Goal: Find specific page/section: Find specific page/section

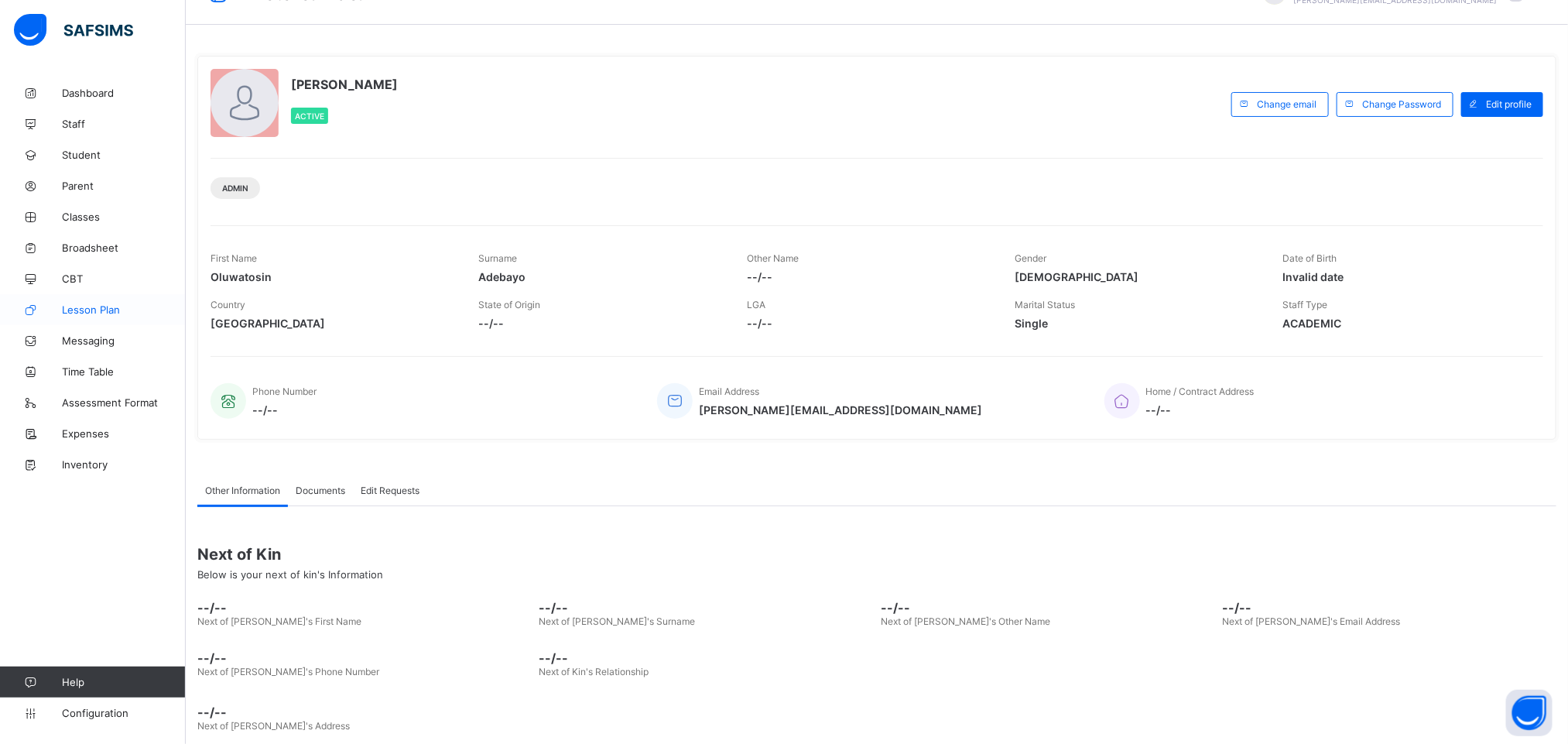
scroll to position [58, 0]
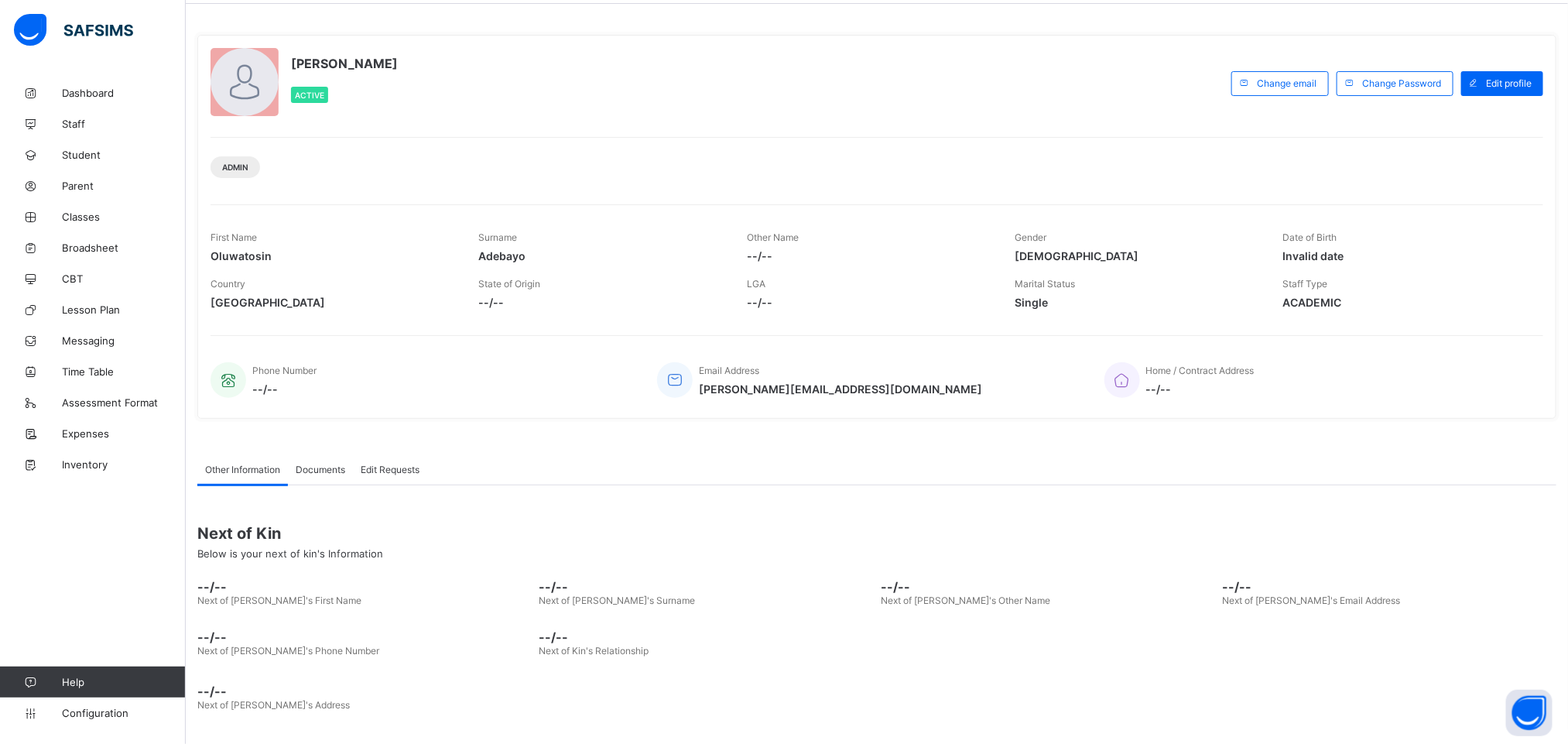
click at [679, 184] on div "Admin" at bounding box center [877, 162] width 1333 height 49
click at [716, 170] on div "Admin" at bounding box center [877, 162] width 1333 height 49
click at [89, 245] on span "Broadsheet" at bounding box center [124, 247] width 124 height 12
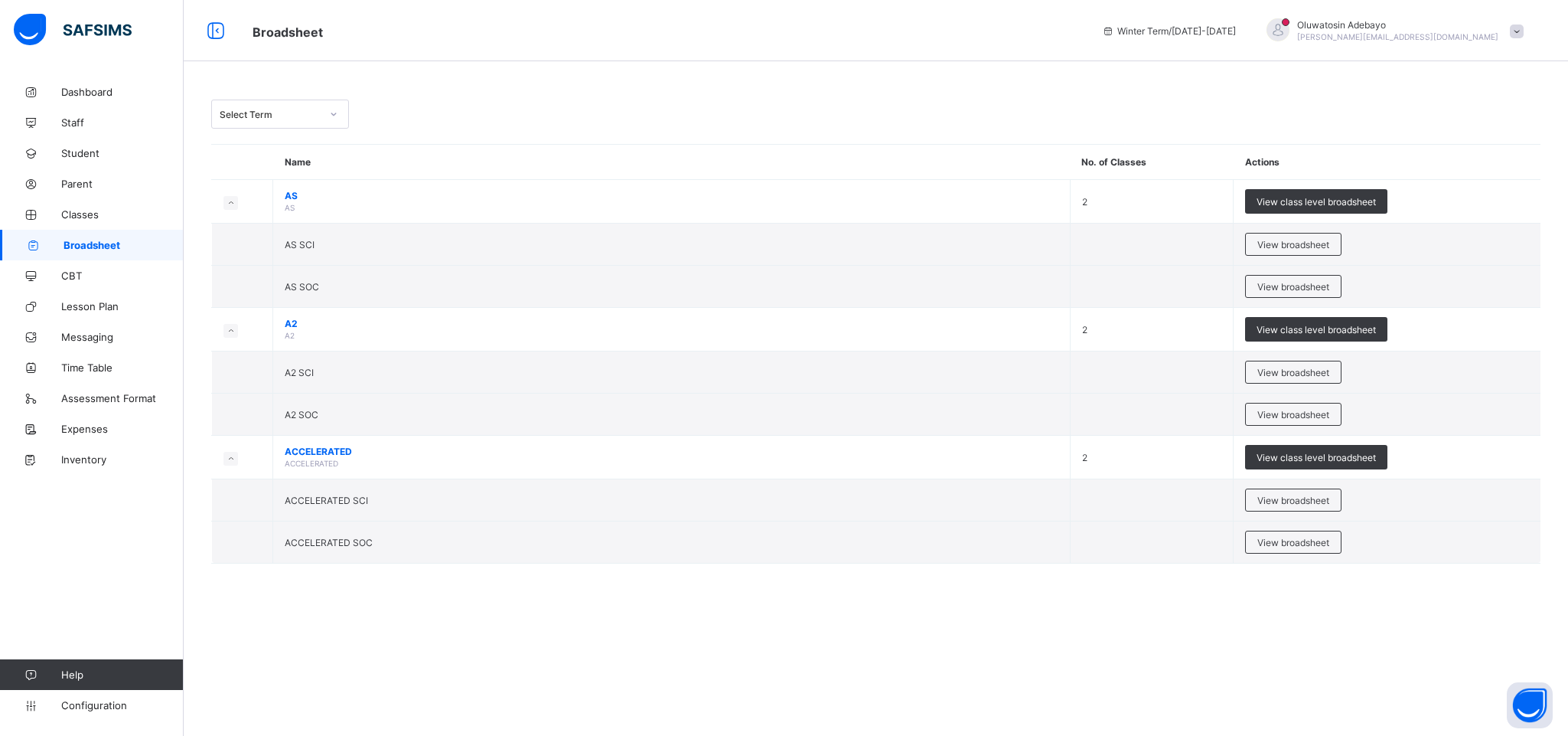
click at [258, 129] on div "Select Term Name No. of Classes Actions AS AS 2 View class level broadsheet AS …" at bounding box center [875, 339] width 1384 height 525
click at [264, 120] on div "Select Term" at bounding box center [265, 114] width 107 height 21
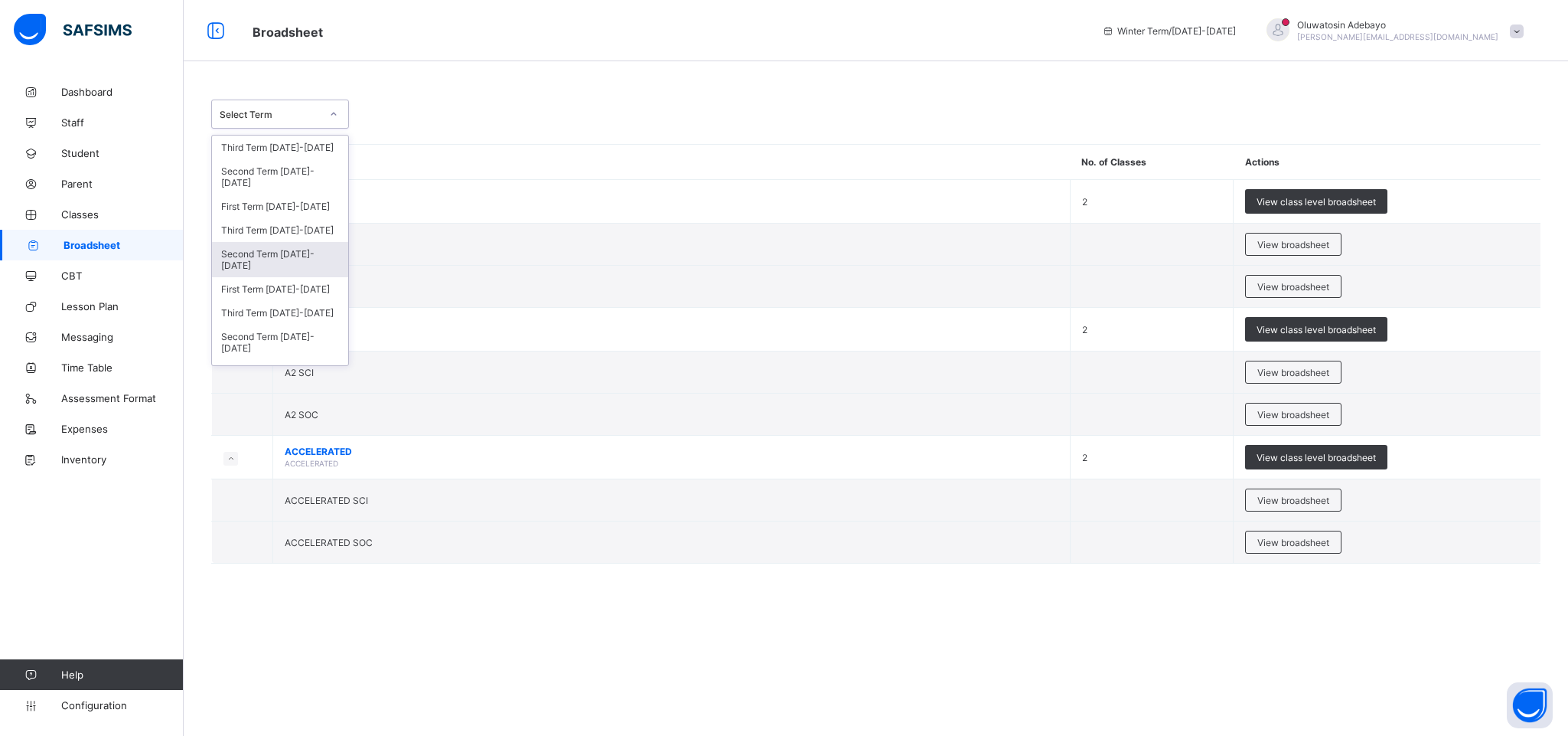
click at [312, 262] on div "Second Term 2024-2025" at bounding box center [280, 260] width 136 height 35
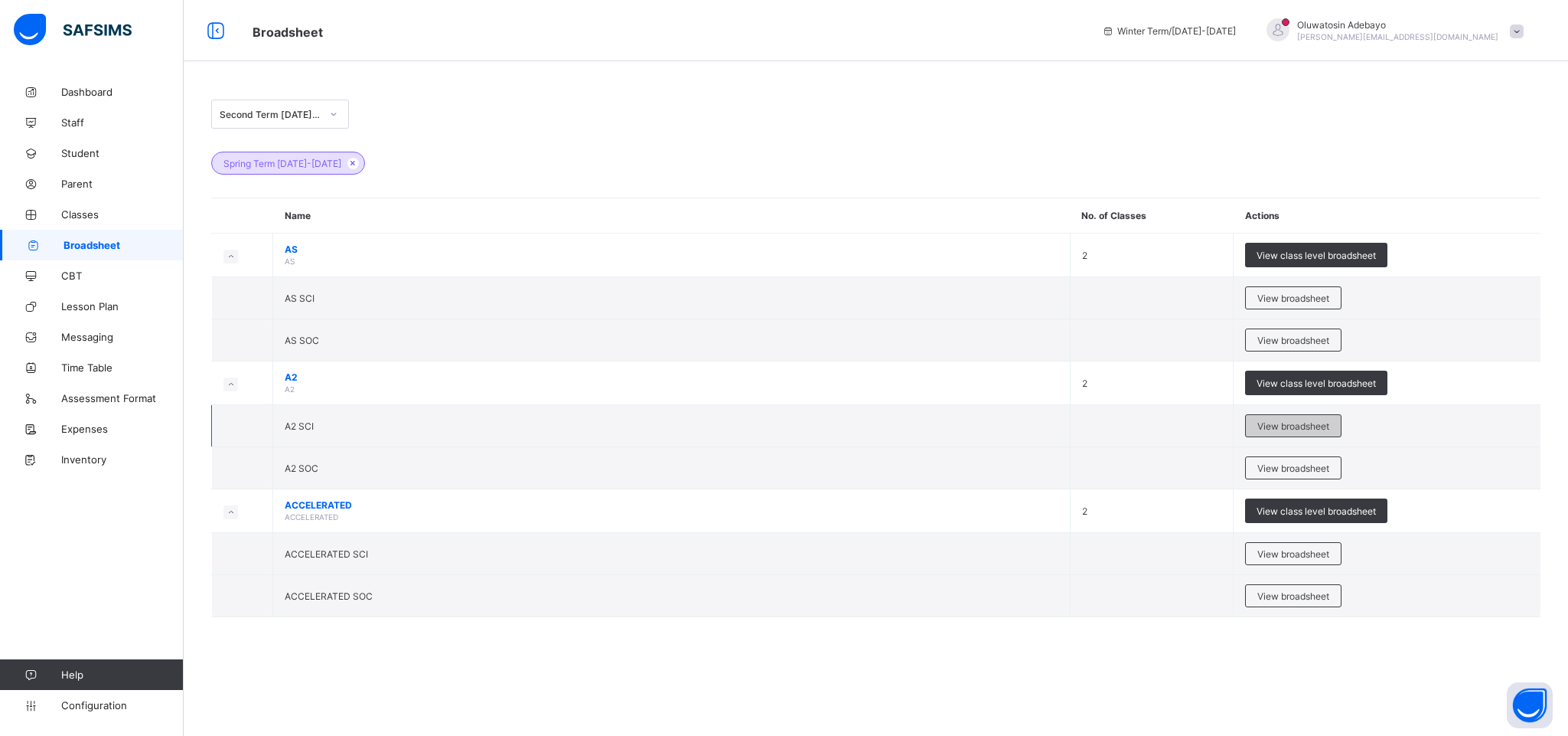
click at [1290, 427] on span "View broadsheet" at bounding box center [1293, 426] width 72 height 11
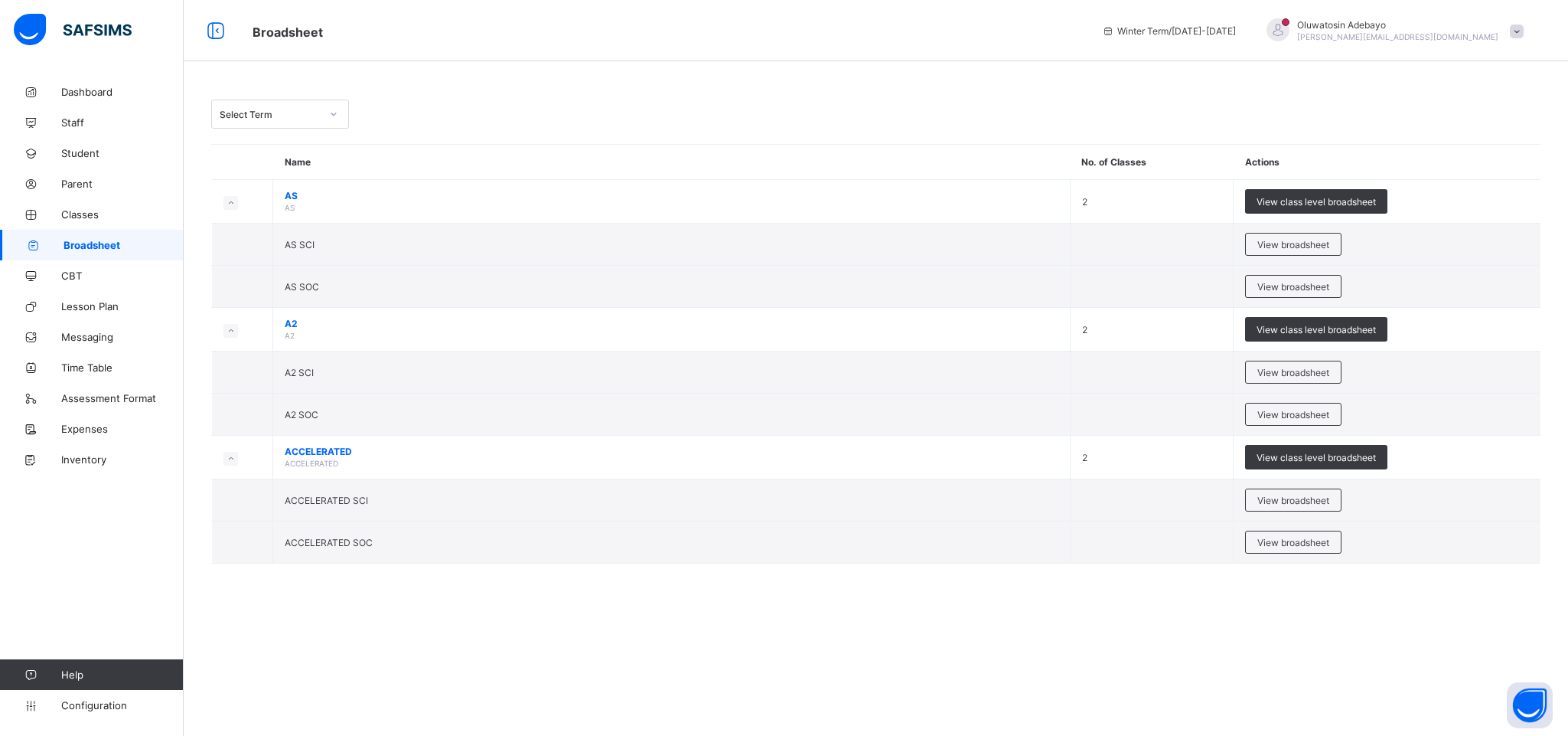
click at [356, 101] on div "Select Term" at bounding box center [875, 114] width 1329 height 29
click at [312, 114] on div "Select Term" at bounding box center [270, 114] width 101 height 11
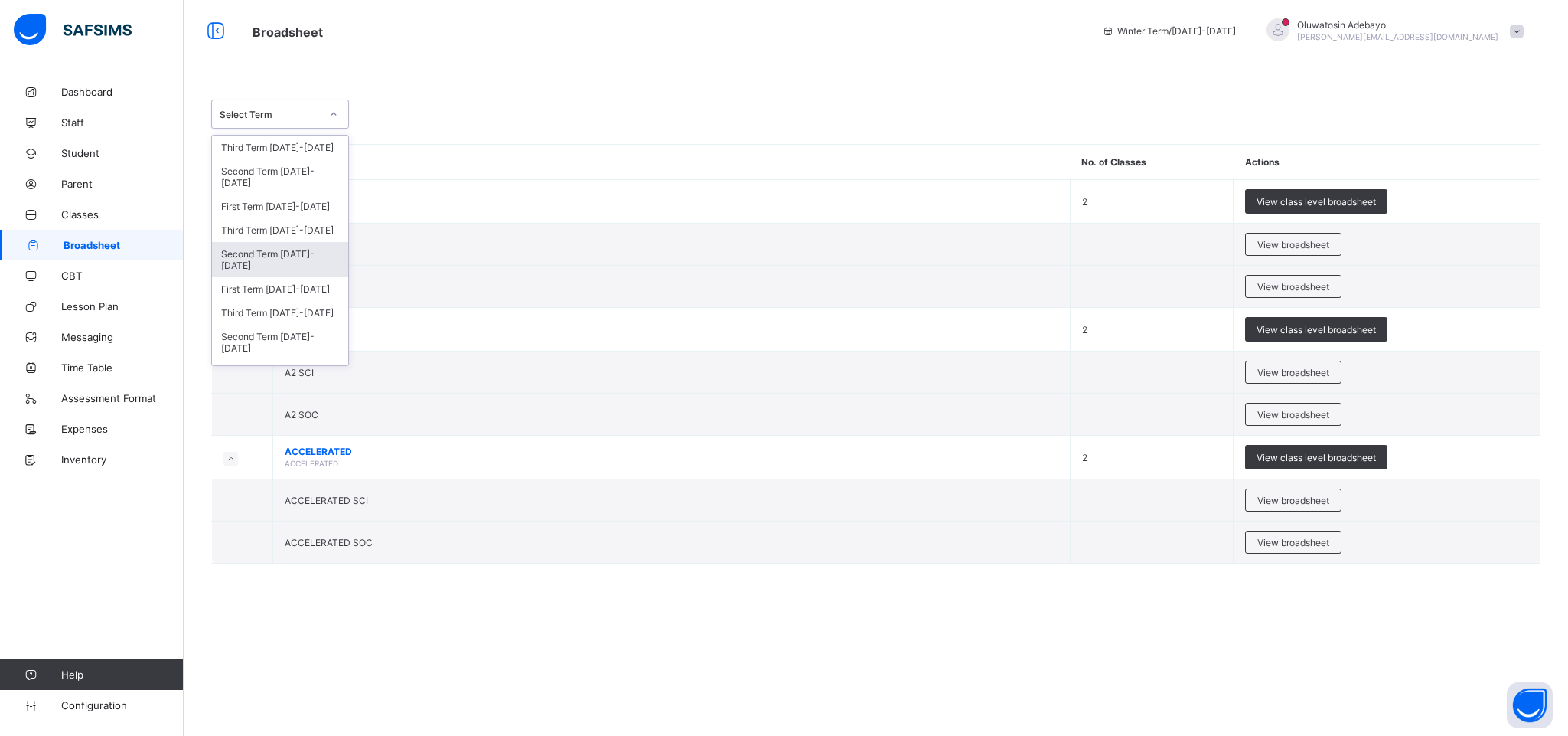
click at [274, 264] on div "Second Term 2024-2025" at bounding box center [280, 260] width 136 height 35
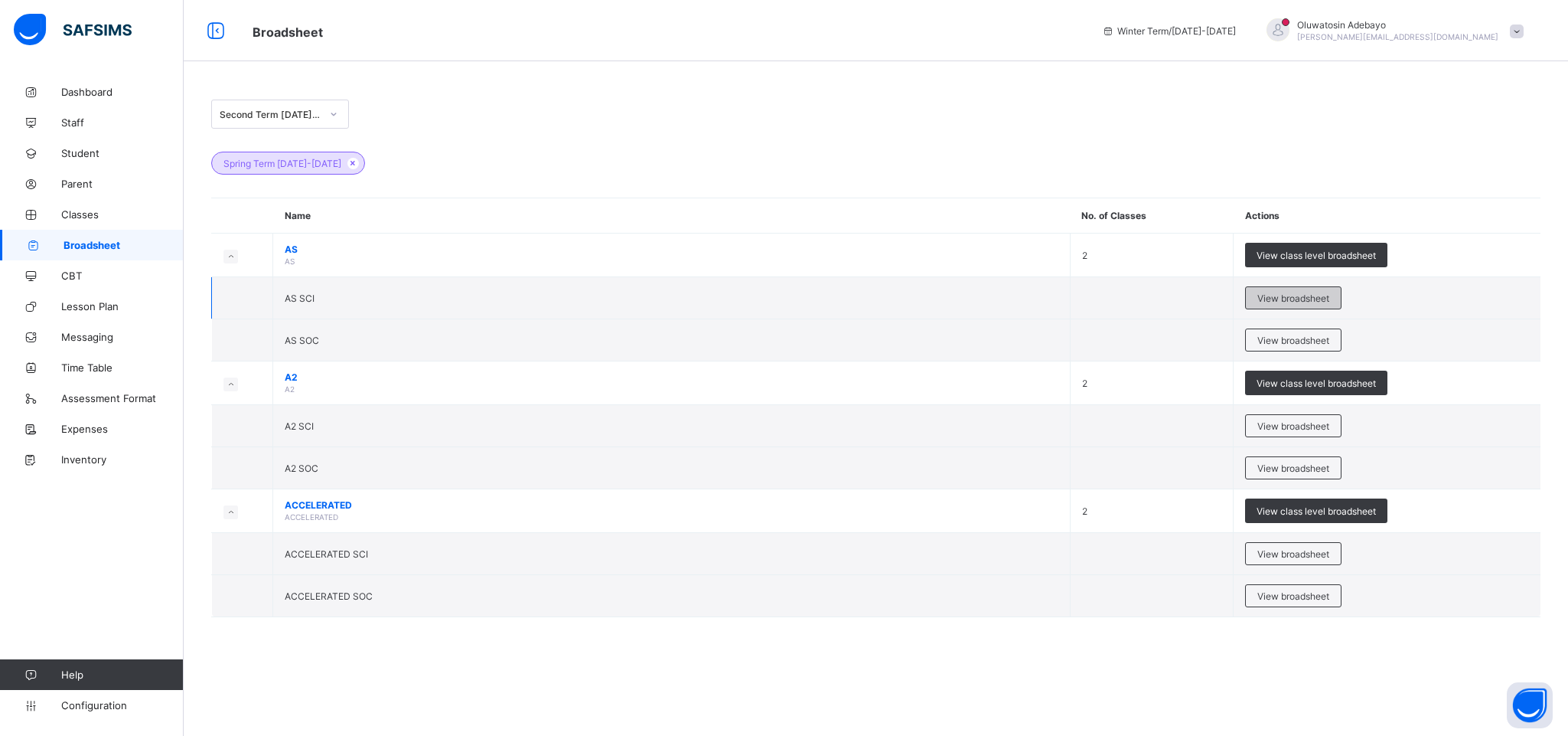
click at [1284, 301] on span "View broadsheet" at bounding box center [1293, 298] width 72 height 11
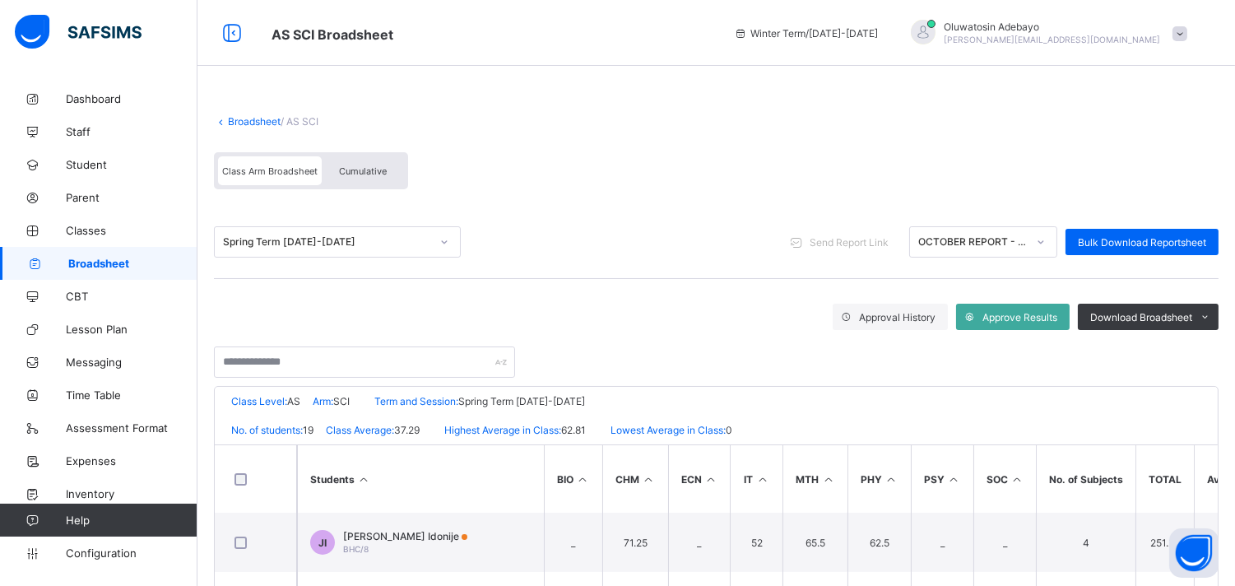
click at [260, 120] on link "Broadsheet" at bounding box center [254, 121] width 53 height 12
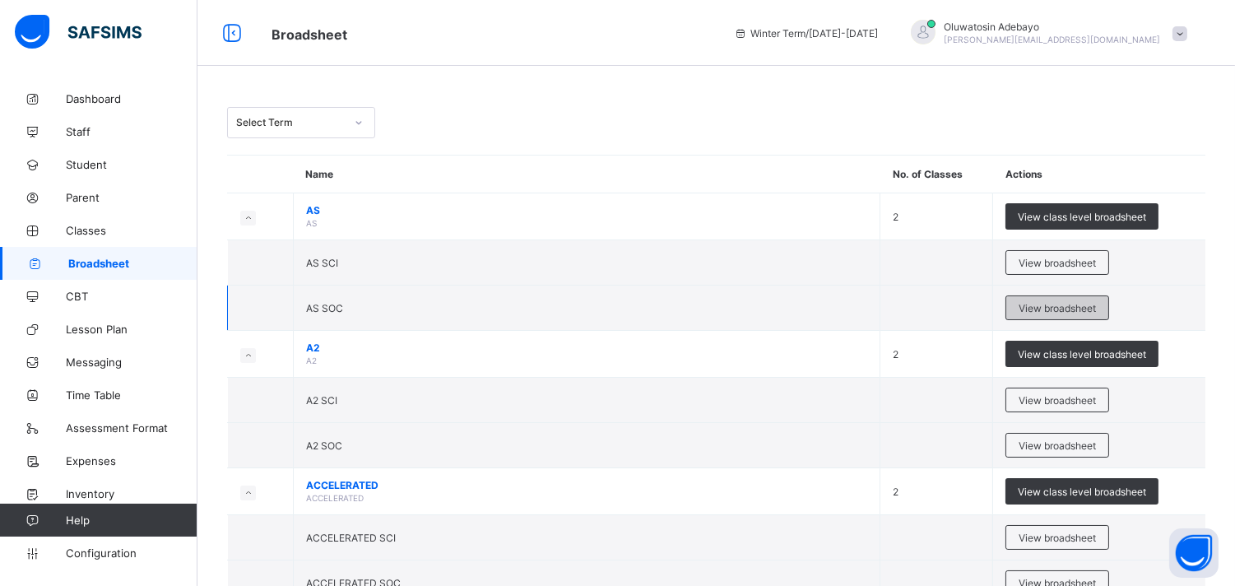
click at [1038, 308] on span "View broadsheet" at bounding box center [1057, 308] width 77 height 12
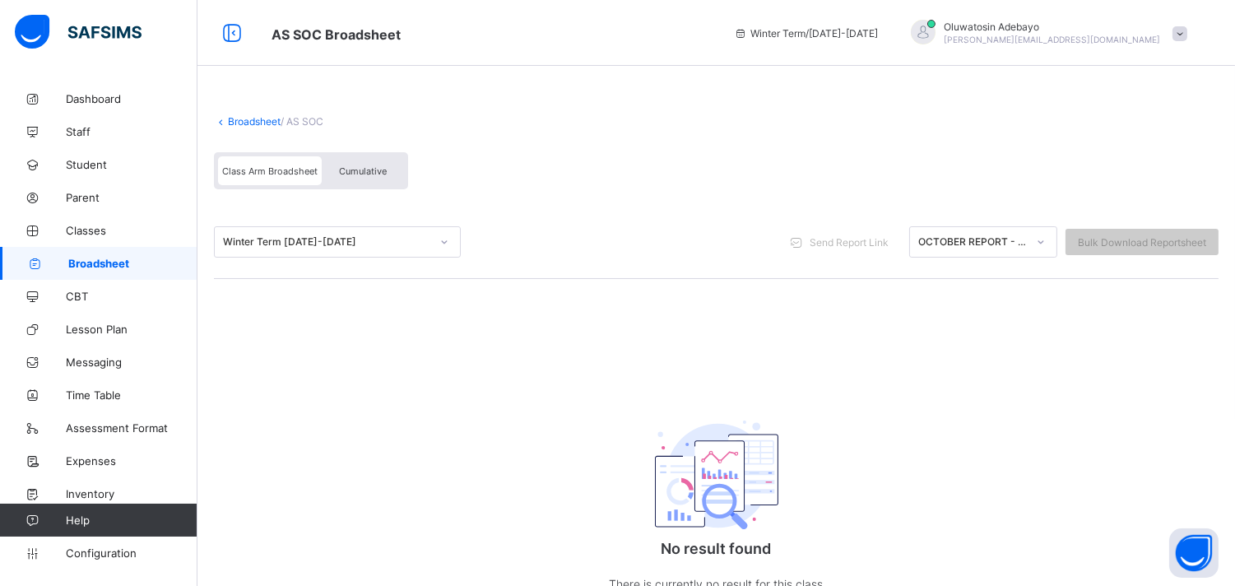
click at [350, 237] on div "Winter Term 2025-2026" at bounding box center [326, 242] width 207 height 12
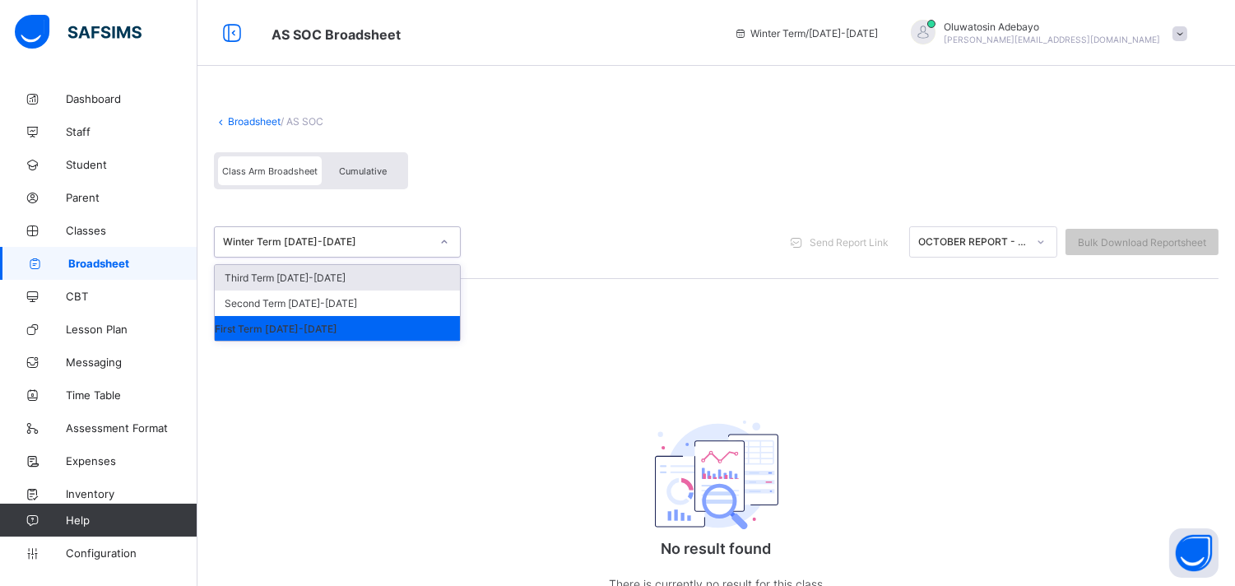
click at [258, 118] on link "Broadsheet" at bounding box center [254, 121] width 53 height 12
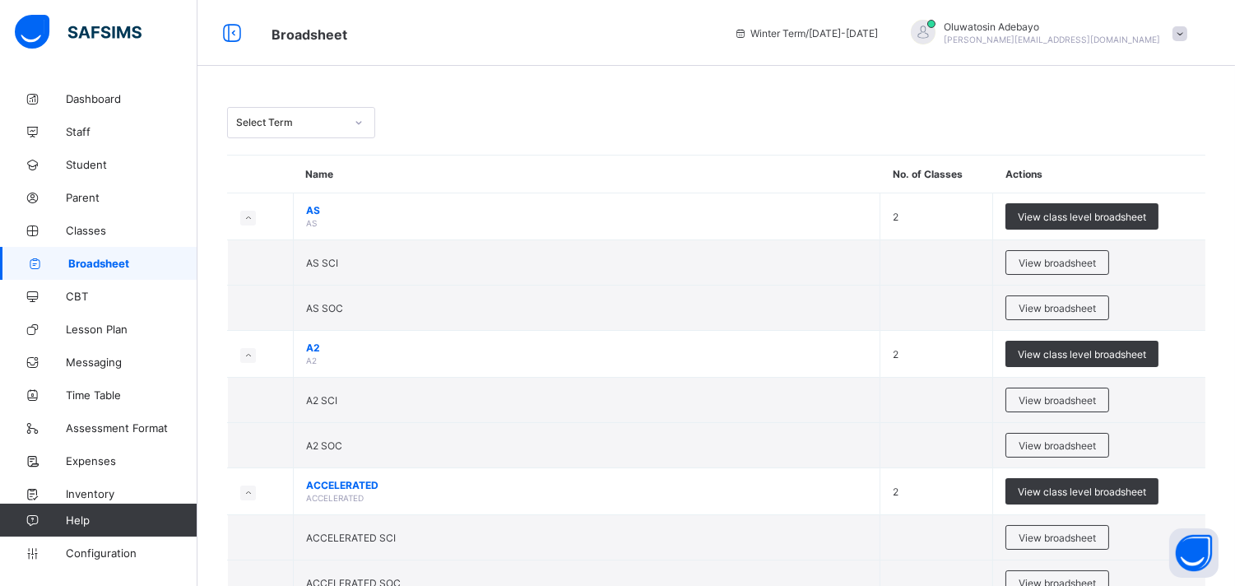
click at [302, 132] on div "Select Term" at bounding box center [285, 122] width 115 height 23
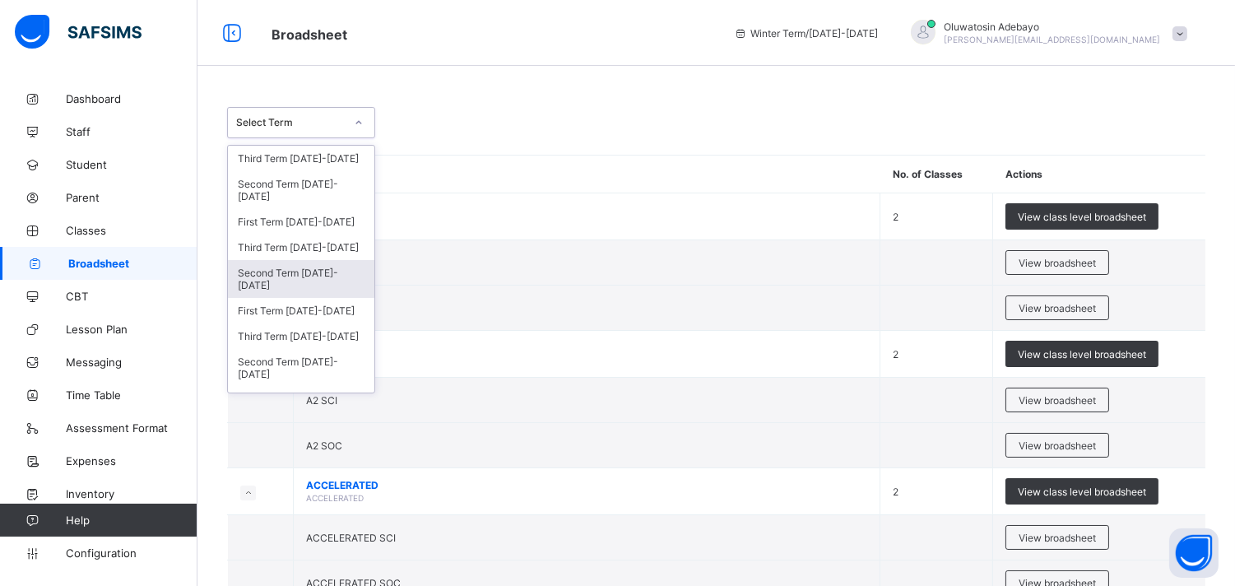
click at [309, 281] on div "Second Term 2024-2025" at bounding box center [301, 279] width 146 height 38
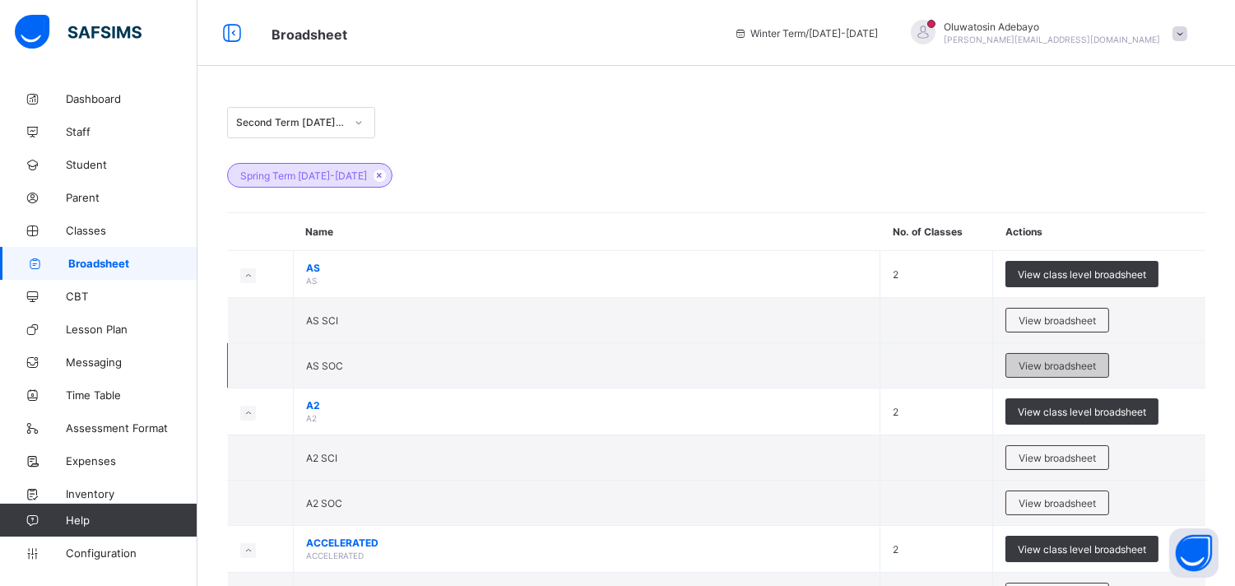
click at [1047, 360] on span "View broadsheet" at bounding box center [1057, 366] width 77 height 12
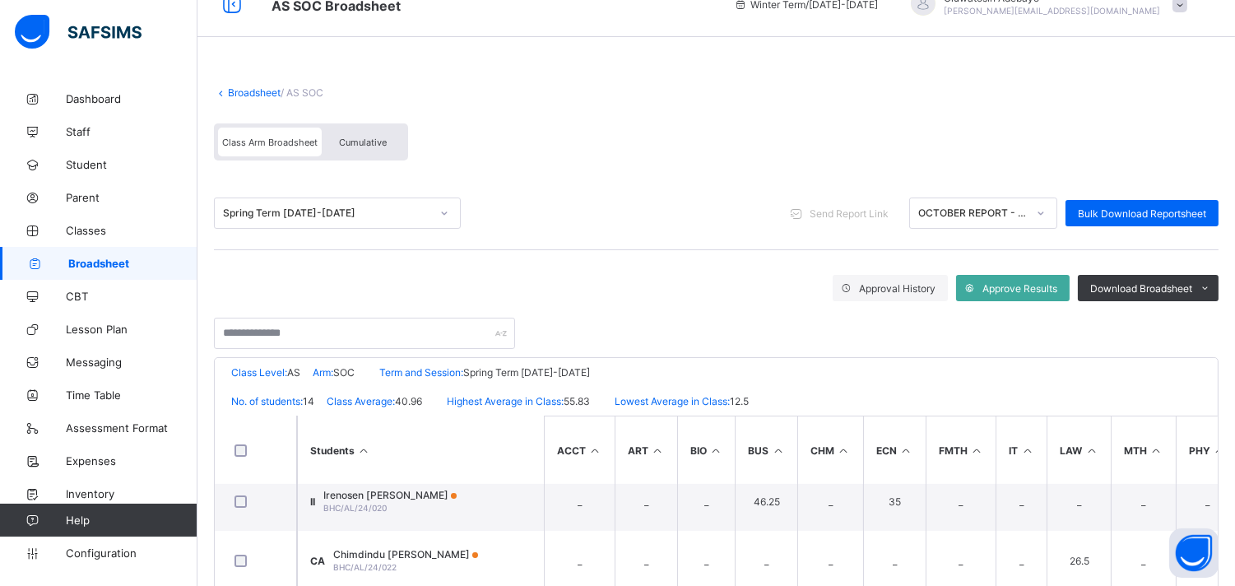
scroll to position [27, 0]
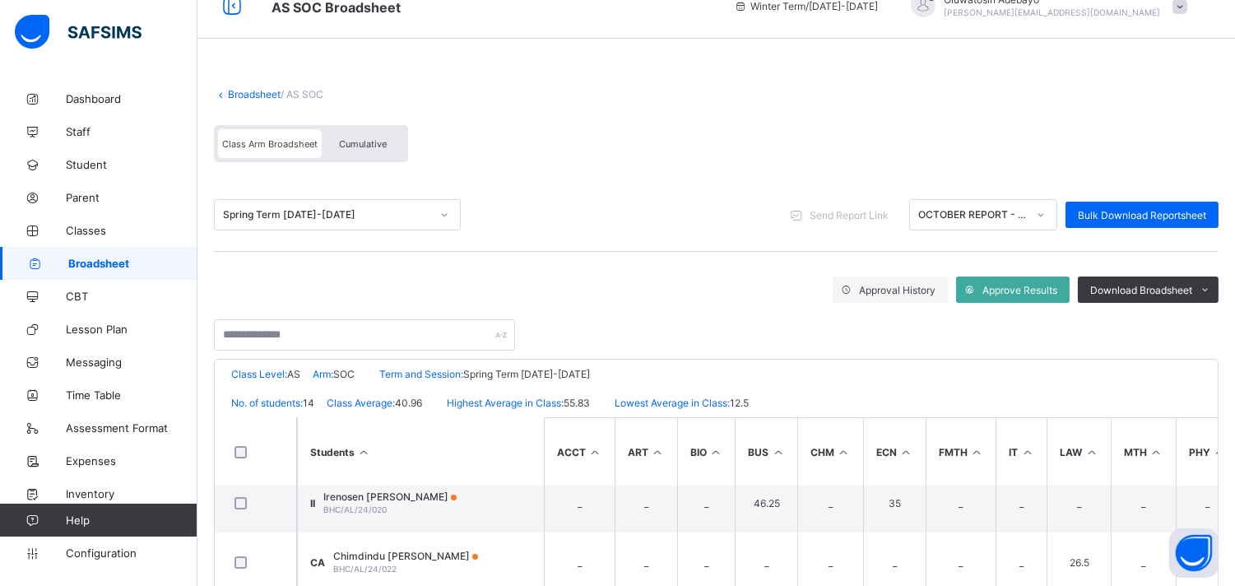
click at [228, 91] on link "Broadsheet" at bounding box center [254, 94] width 53 height 12
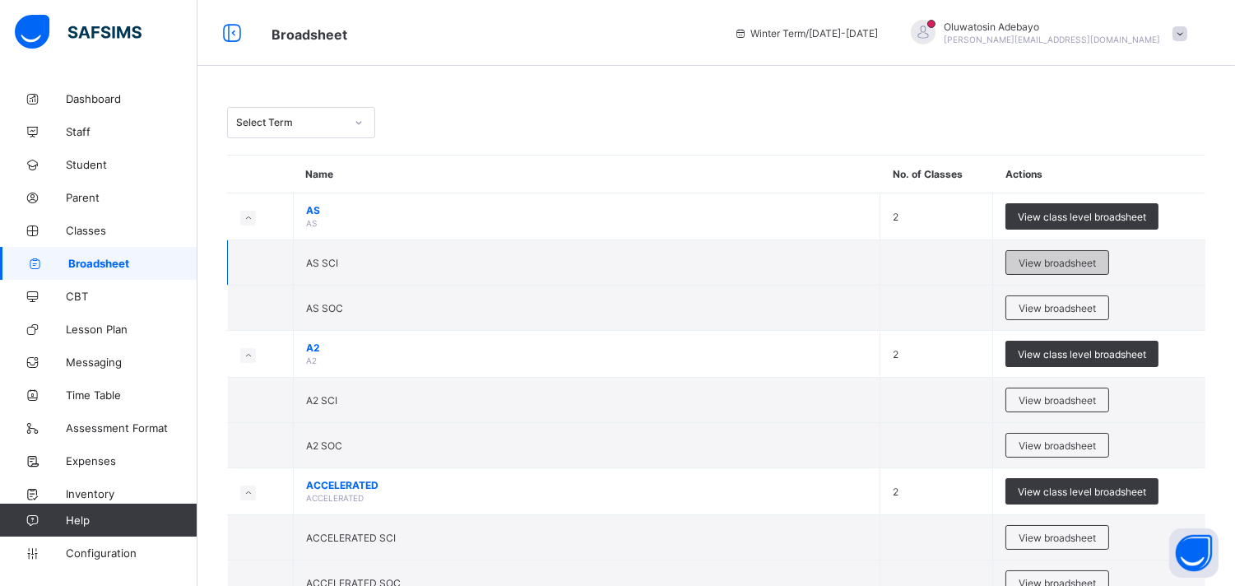
click at [1067, 264] on span "View broadsheet" at bounding box center [1057, 263] width 77 height 12
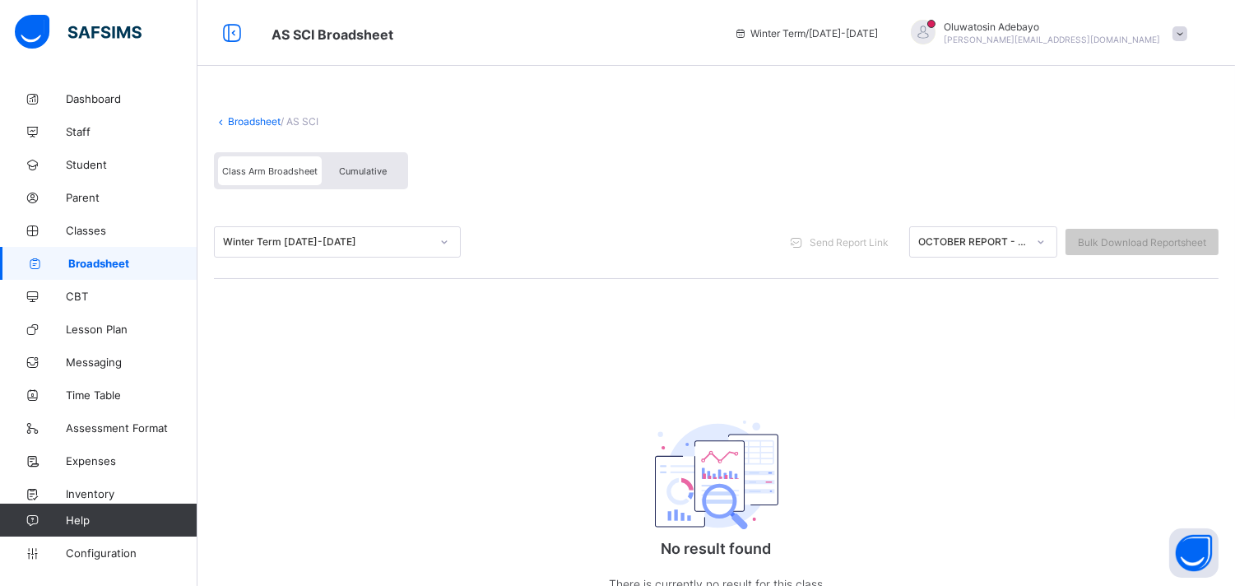
click at [231, 122] on link "Broadsheet" at bounding box center [254, 121] width 53 height 12
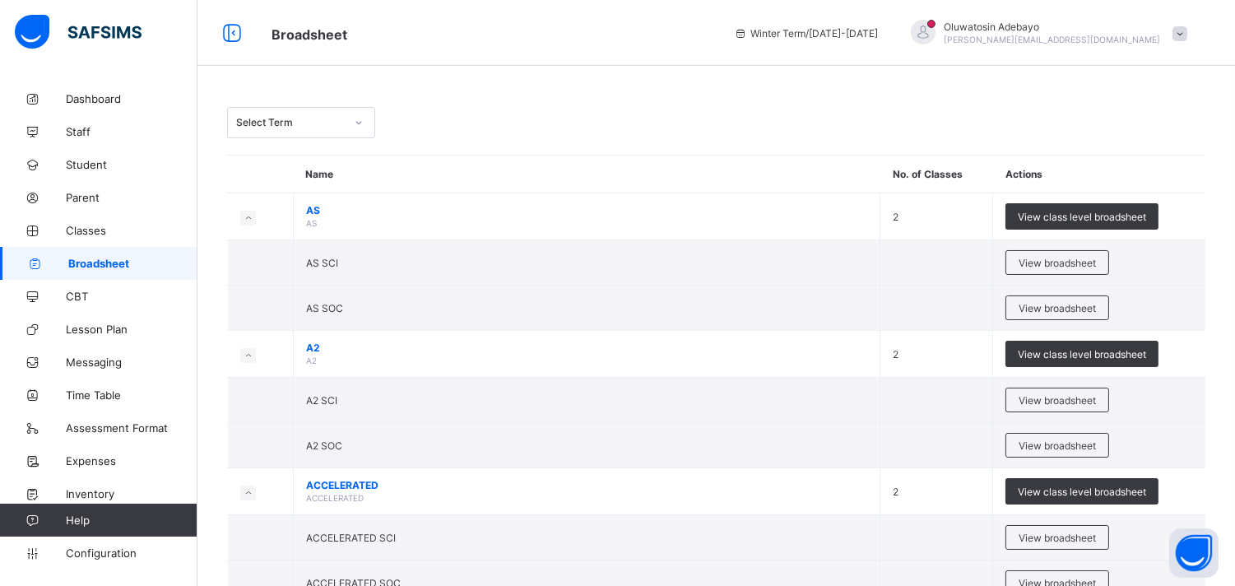
click at [299, 132] on div "Select Term" at bounding box center [285, 122] width 115 height 23
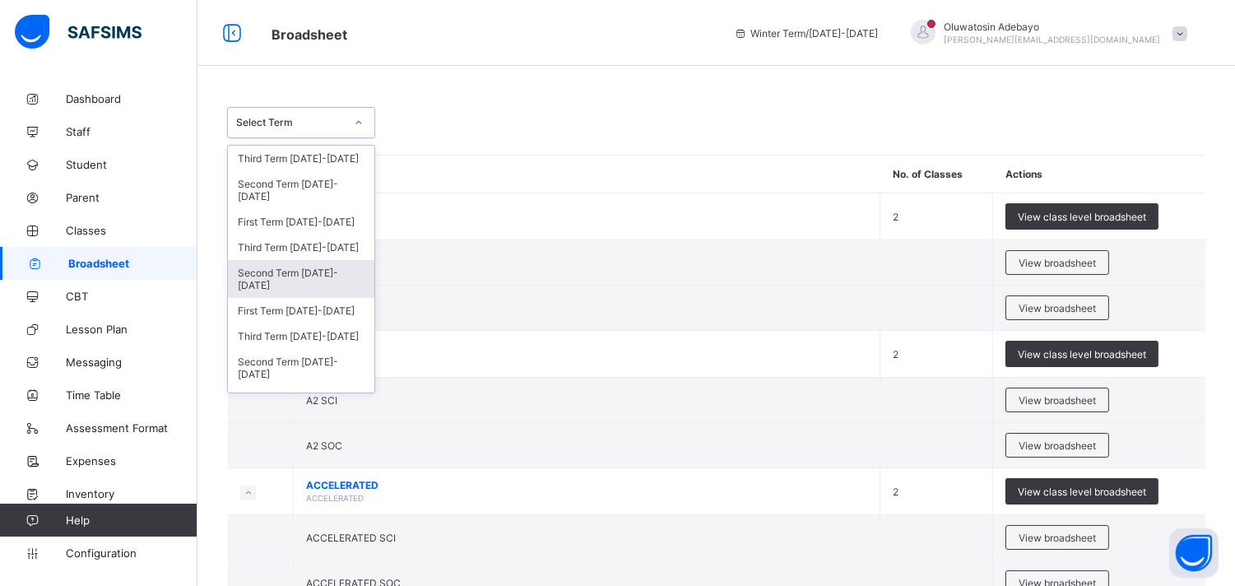
drag, startPoint x: 317, startPoint y: 276, endPoint x: 319, endPoint y: 286, distance: 10.2
click at [319, 286] on div "Second Term 2024-2025" at bounding box center [301, 279] width 146 height 38
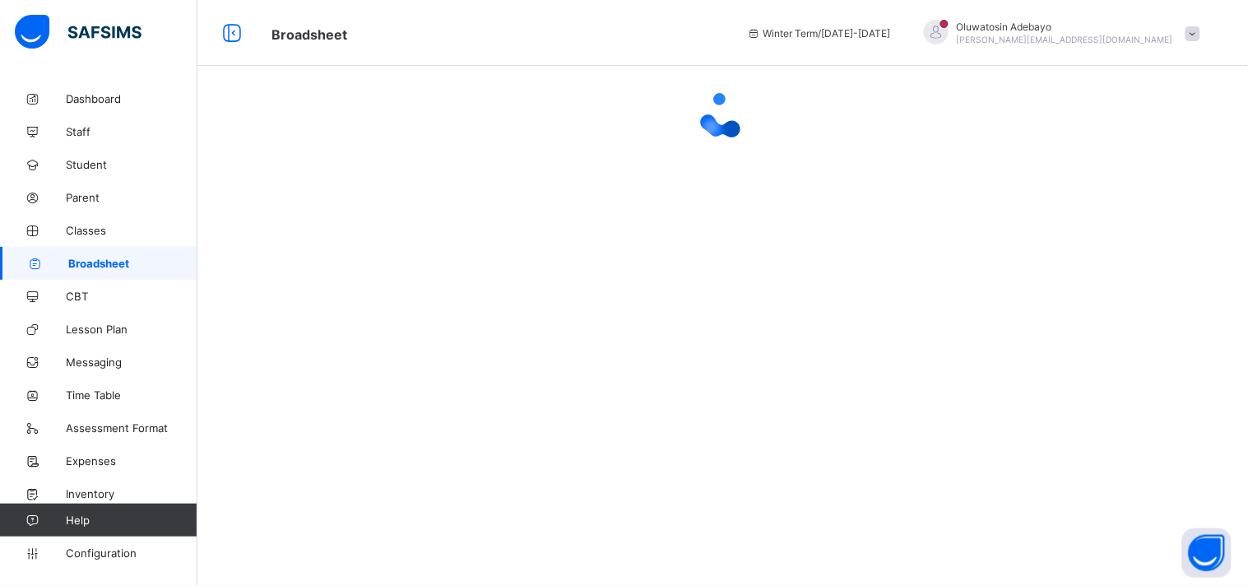
click at [319, 286] on div at bounding box center [722, 293] width 1051 height 586
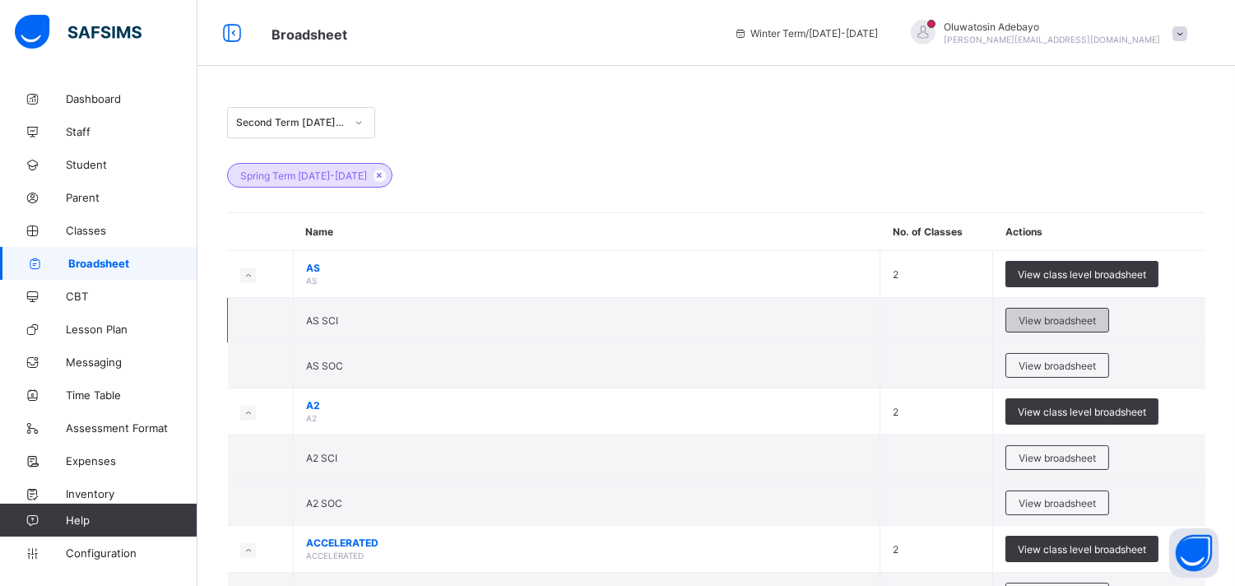
click at [1060, 327] on div "View broadsheet" at bounding box center [1057, 320] width 104 height 25
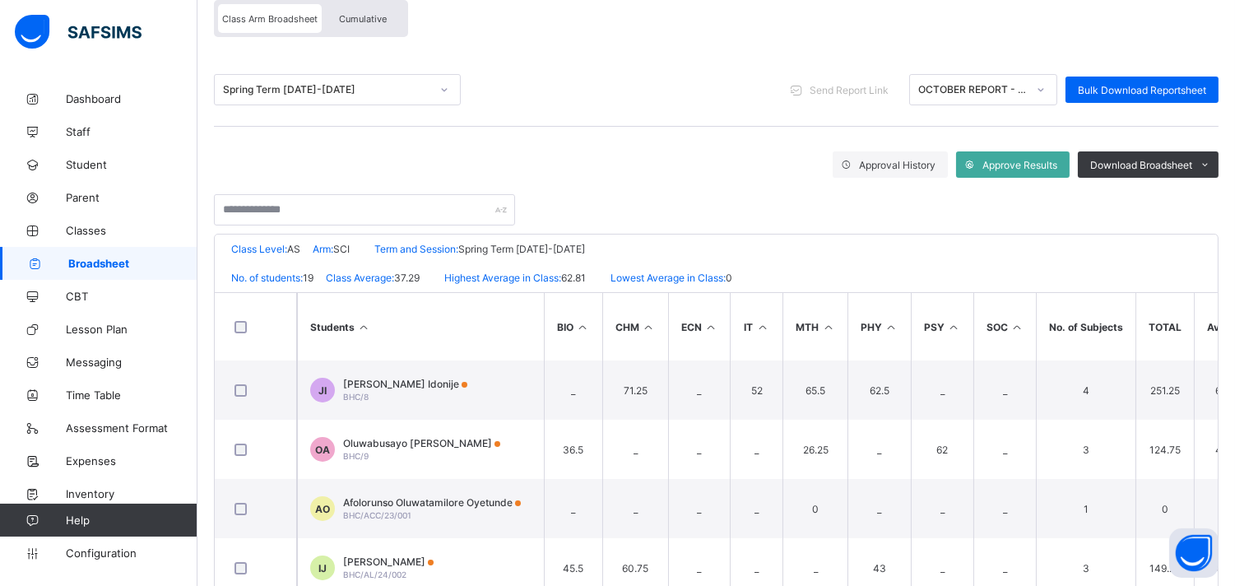
scroll to position [91, 0]
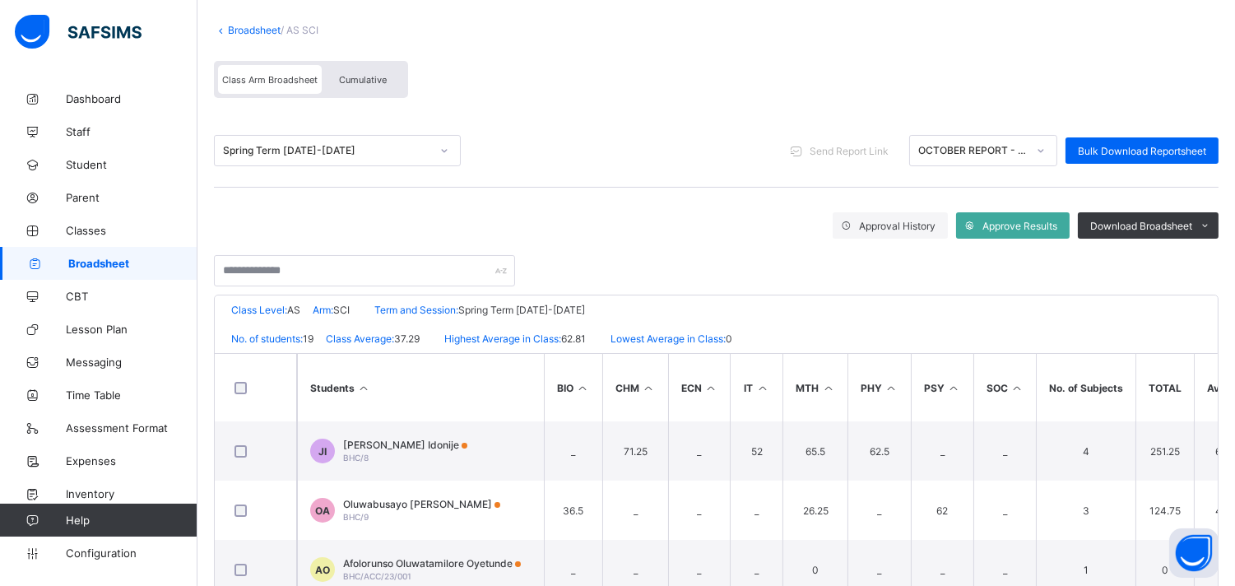
click at [253, 31] on link "Broadsheet" at bounding box center [254, 30] width 53 height 12
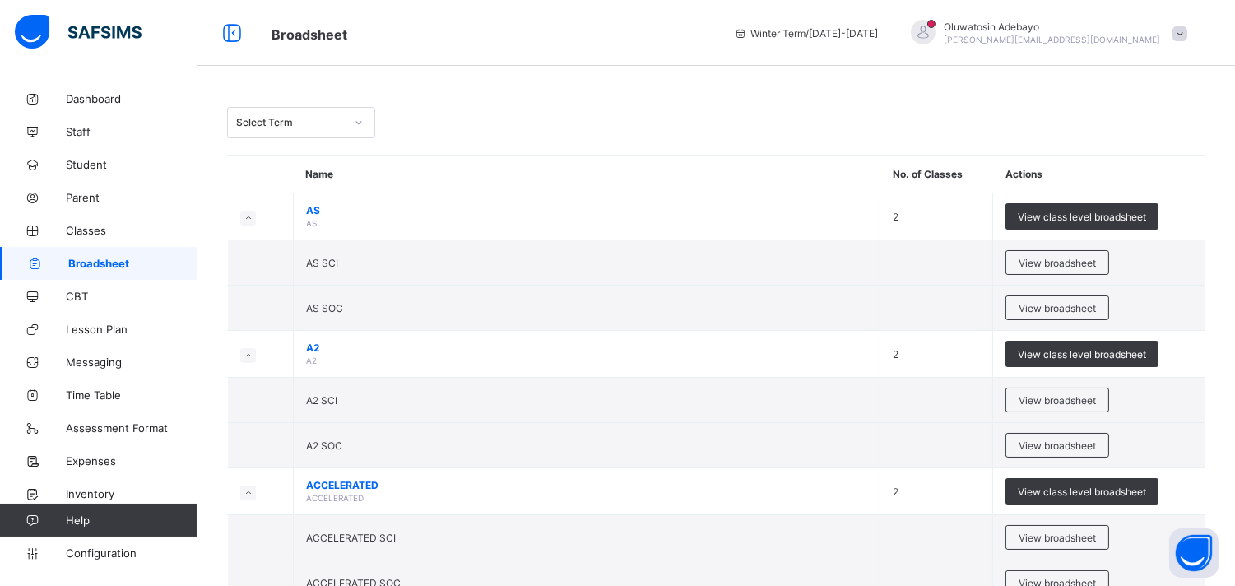
click at [326, 132] on div "Select Term" at bounding box center [285, 122] width 115 height 23
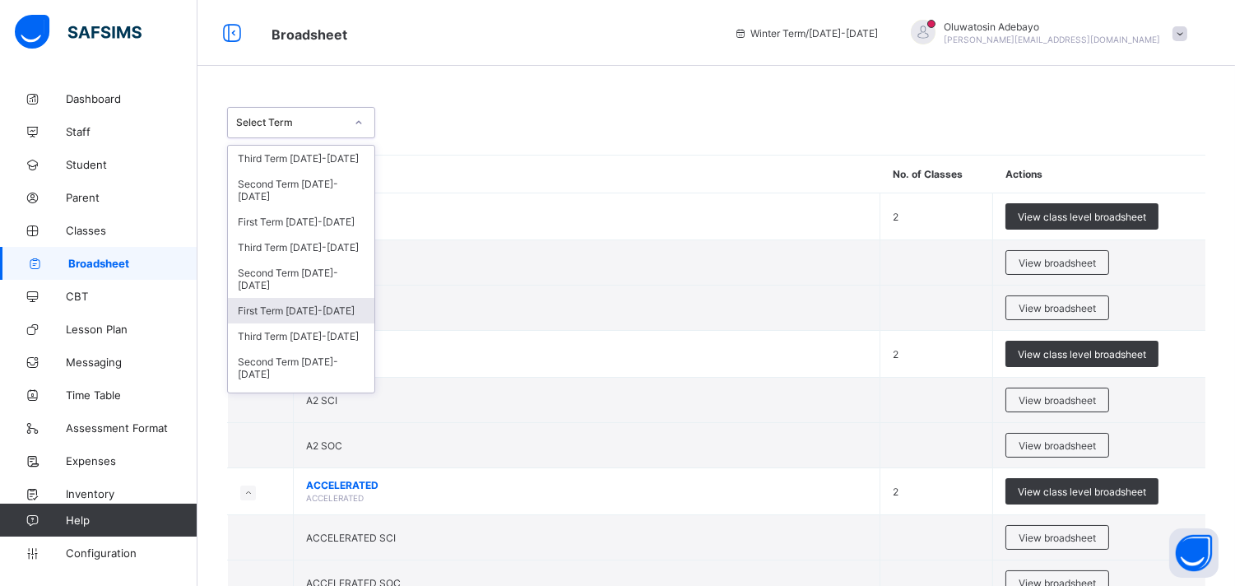
click at [290, 306] on div "First Term 2024-2025" at bounding box center [301, 311] width 146 height 26
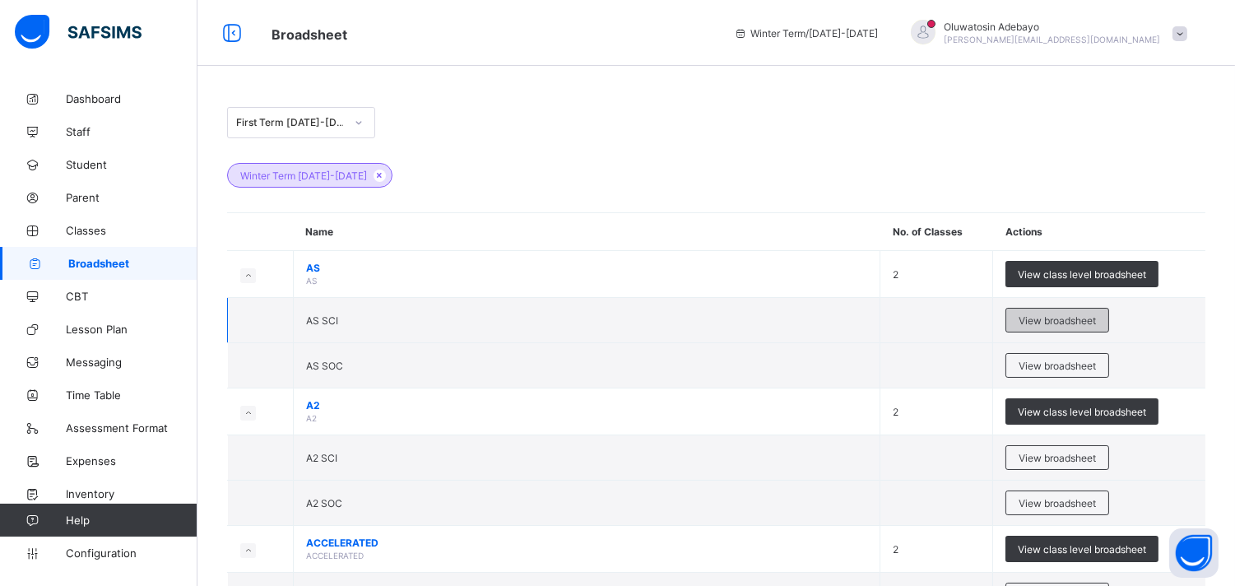
click at [1046, 318] on span "View broadsheet" at bounding box center [1057, 320] width 77 height 12
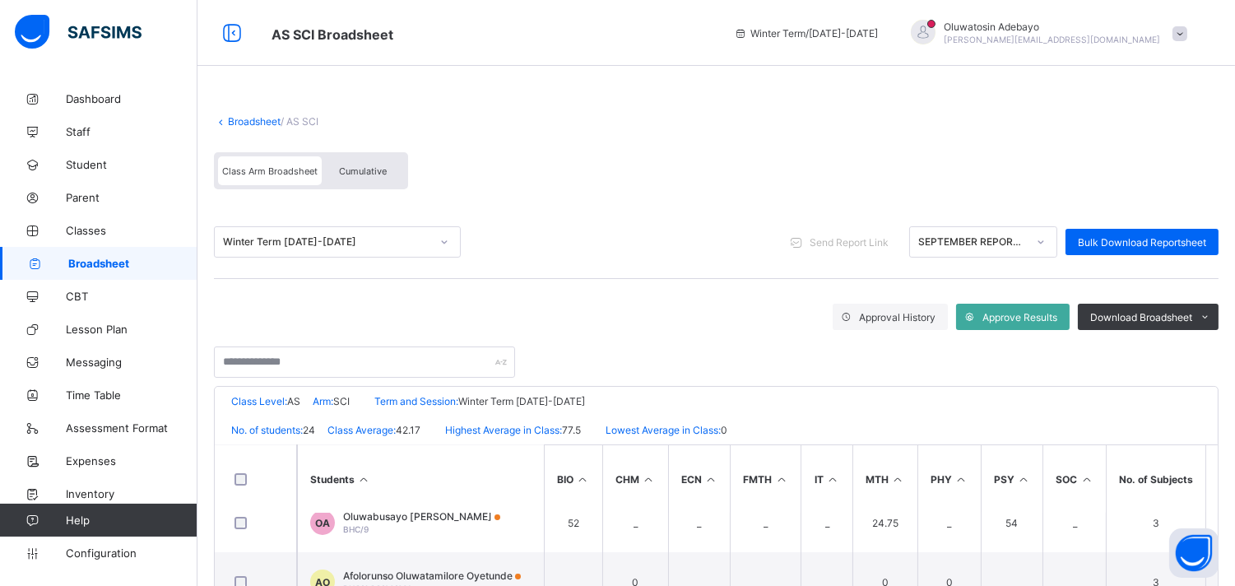
scroll to position [301, 0]
